Goal: Contribute content

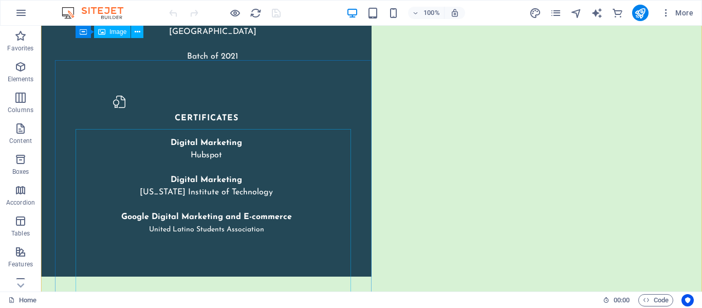
scroll to position [2198, 0]
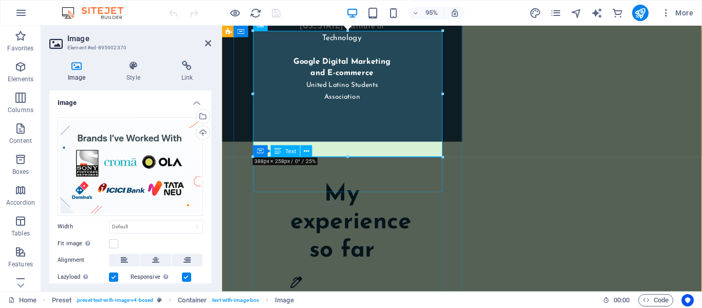
scroll to position [2514, 0]
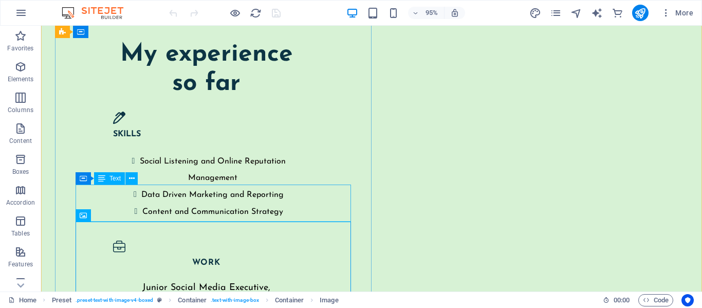
scroll to position [2345, 0]
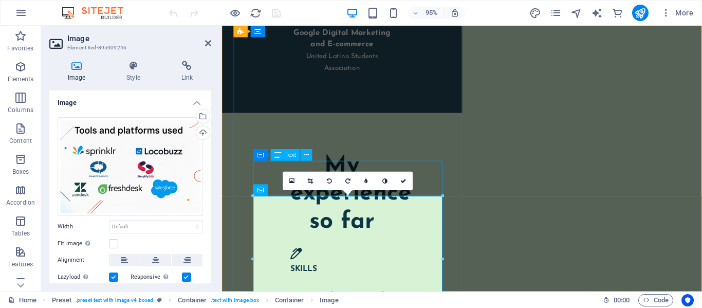
scroll to position [2421, 0]
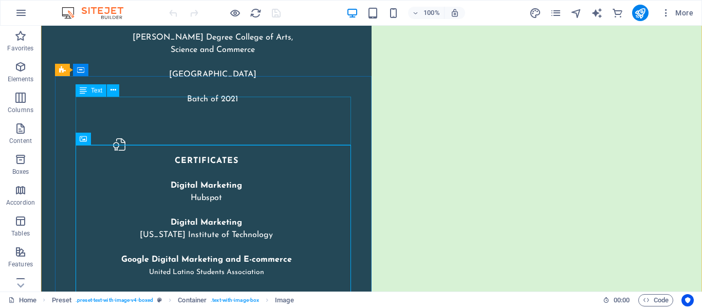
scroll to position [2193, 0]
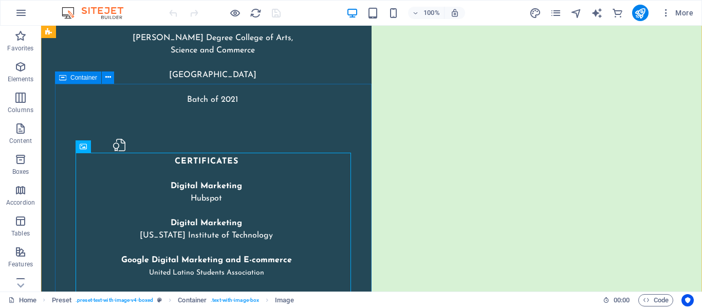
click at [112, 80] on button at bounding box center [108, 77] width 12 height 12
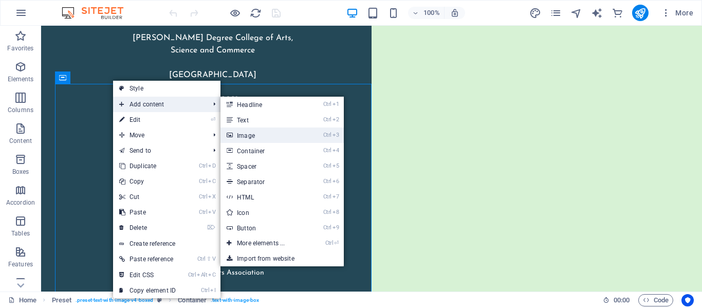
click at [261, 127] on link "Ctrl 3 Image" at bounding box center [262, 134] width 85 height 15
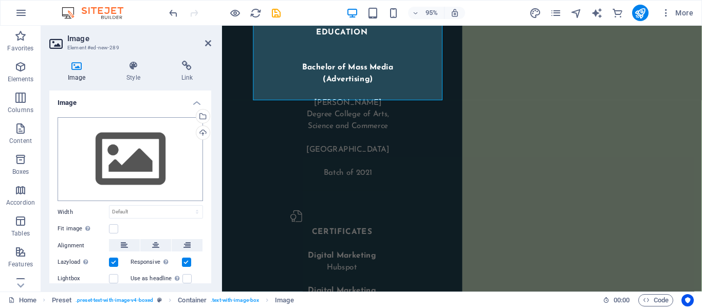
scroll to position [2451, 0]
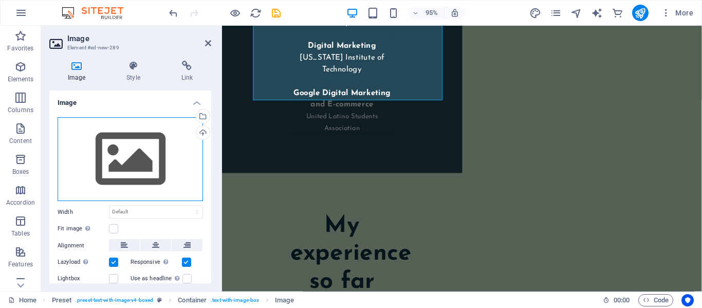
click at [117, 153] on div "Drag files here, click to choose files or select files from Files or our free s…" at bounding box center [130, 159] width 145 height 84
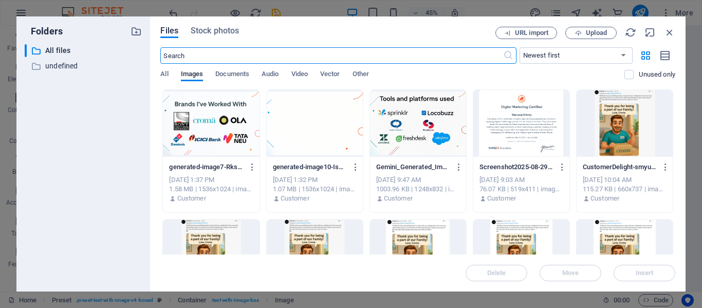
scroll to position [2453, 0]
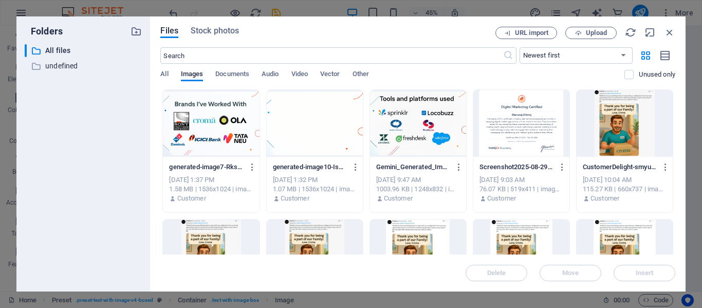
click at [330, 134] on div at bounding box center [315, 123] width 96 height 67
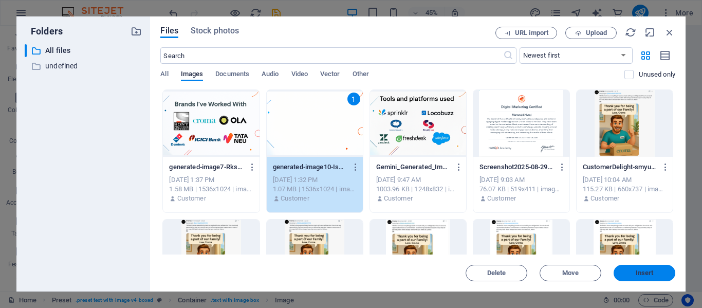
click at [654, 269] on button "Insert" at bounding box center [645, 273] width 62 height 16
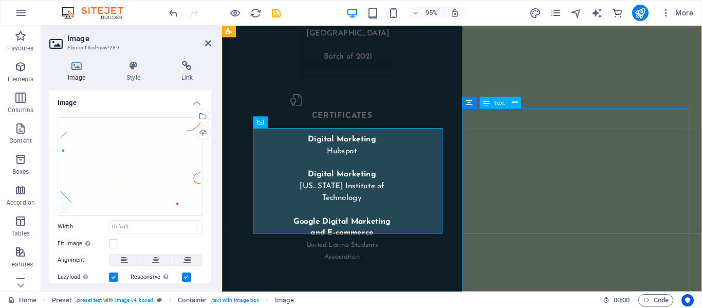
scroll to position [2308, 0]
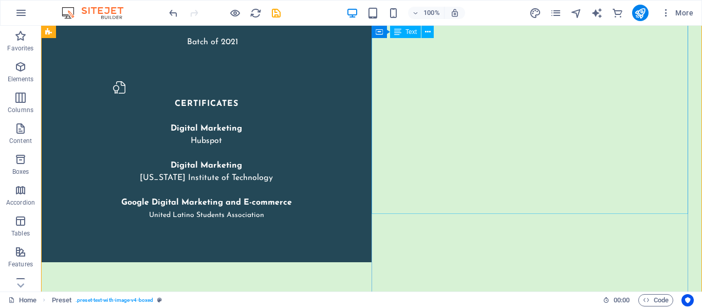
scroll to position [2233, 0]
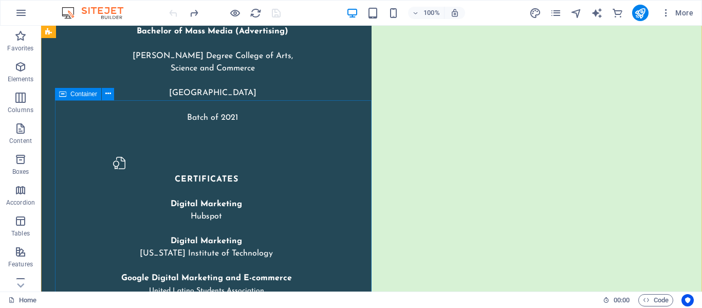
scroll to position [2177, 0]
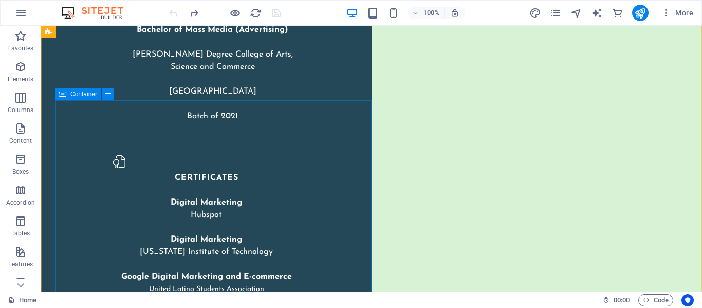
click at [106, 96] on icon at bounding box center [108, 93] width 6 height 11
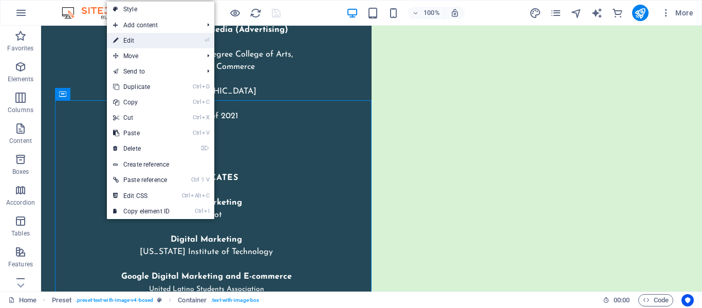
click at [155, 44] on link "⏎ Edit" at bounding box center [141, 40] width 69 height 15
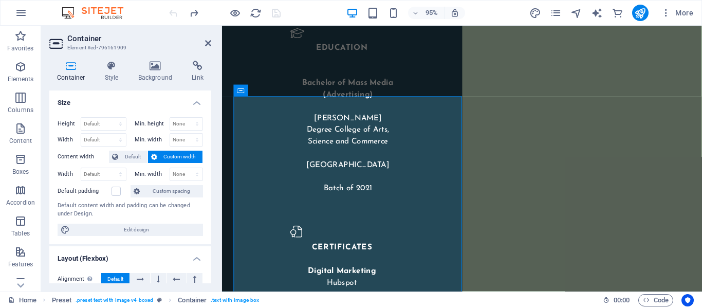
scroll to position [2322, 0]
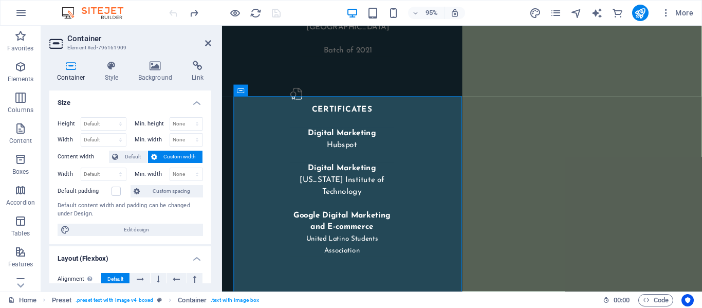
click at [168, 72] on h4 "Background" at bounding box center [158, 72] width 54 height 22
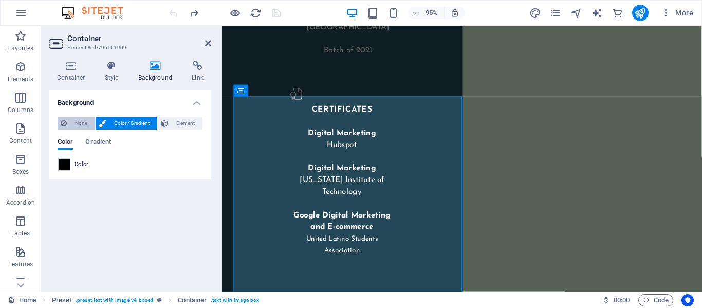
click at [85, 122] on span "None" at bounding box center [81, 123] width 22 height 12
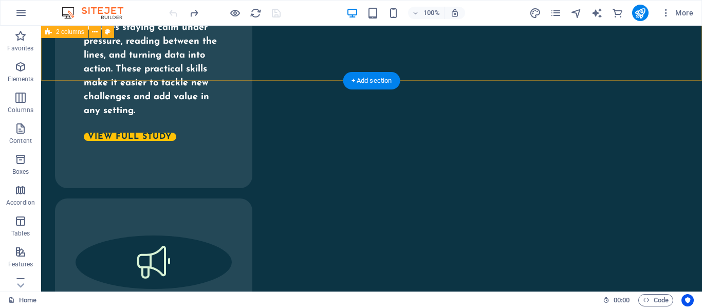
scroll to position [3339, 0]
